Goal: Use online tool/utility: Use online tool/utility

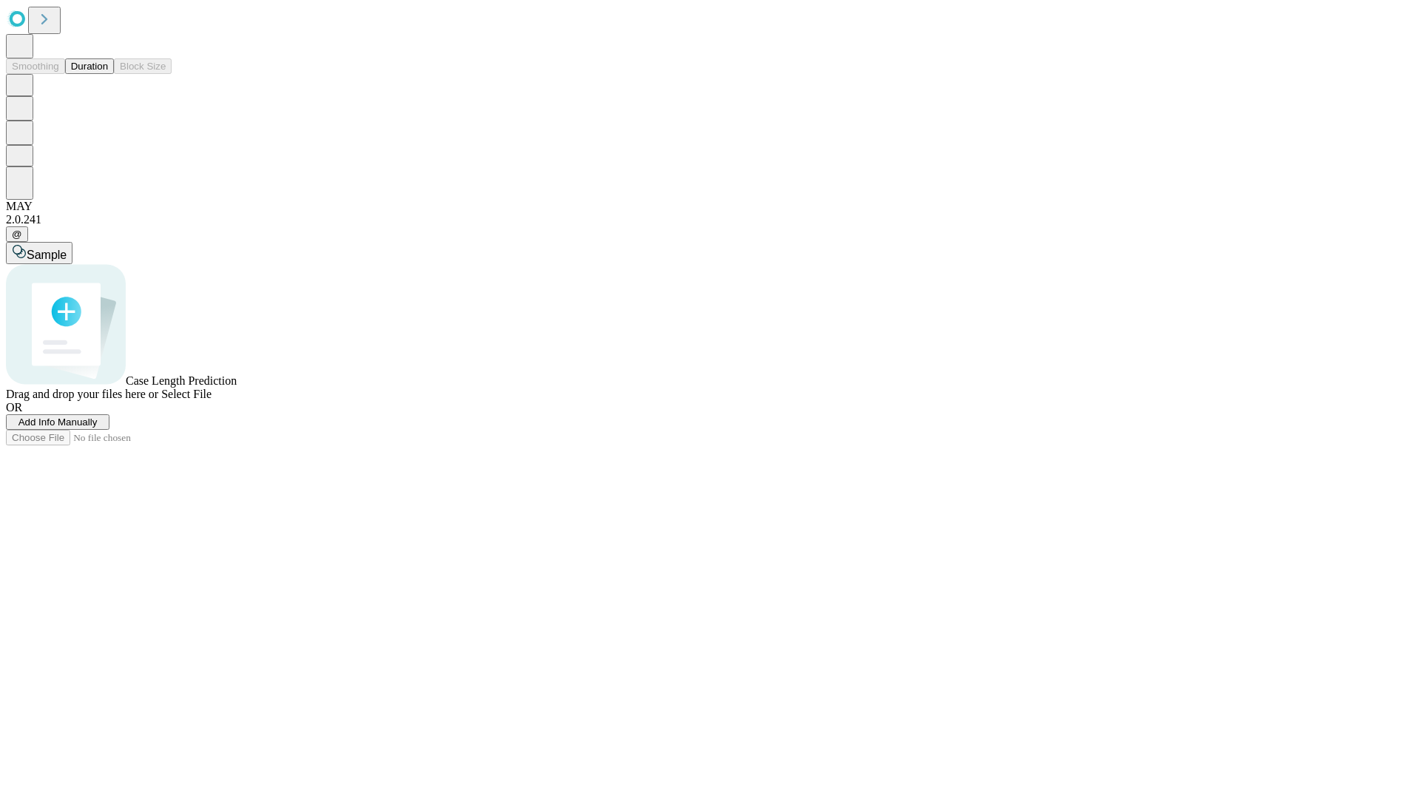
click at [108, 74] on button "Duration" at bounding box center [89, 66] width 49 height 16
click at [67, 249] on span "Sample" at bounding box center [47, 255] width 40 height 13
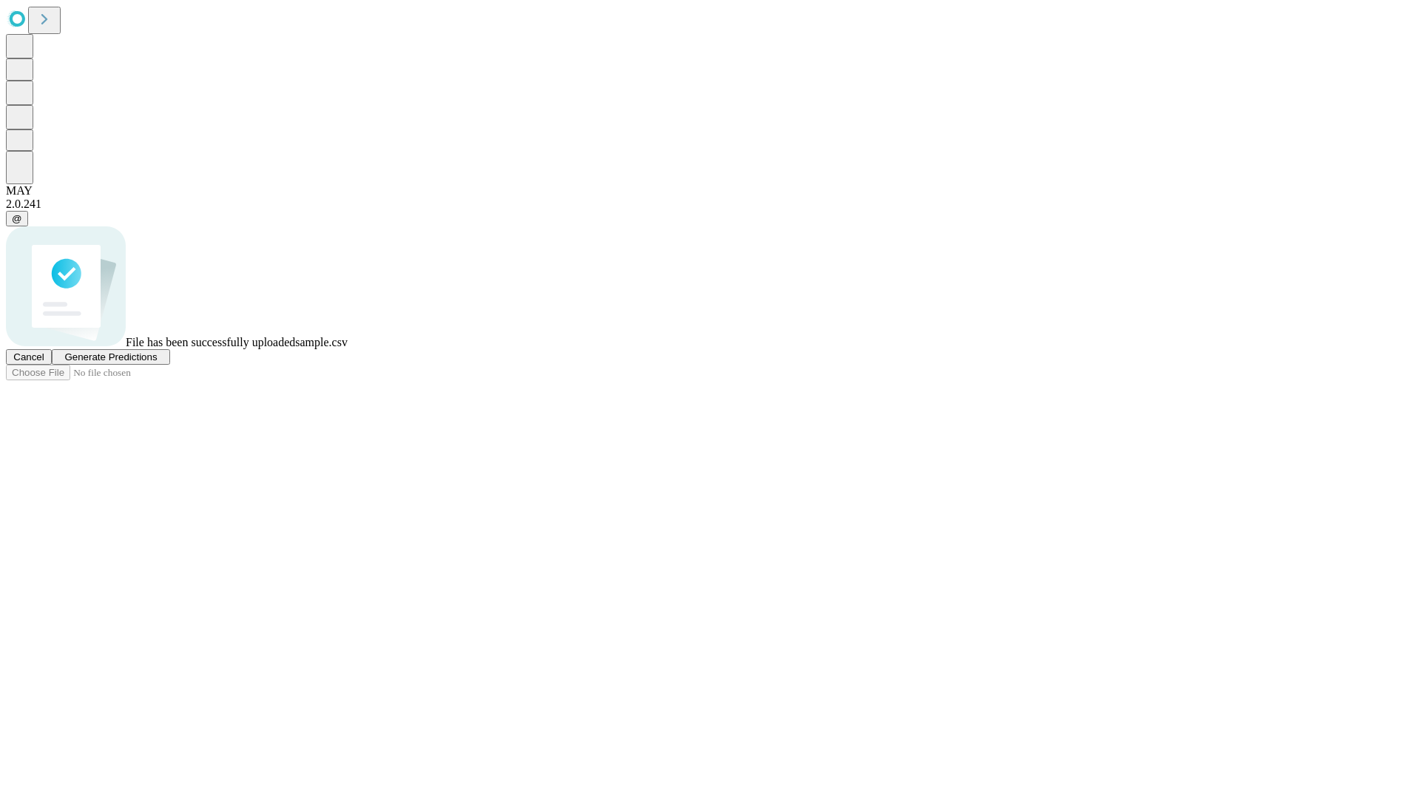
click at [157, 362] on span "Generate Predictions" at bounding box center [110, 356] width 92 height 11
